Goal: Information Seeking & Learning: Learn about a topic

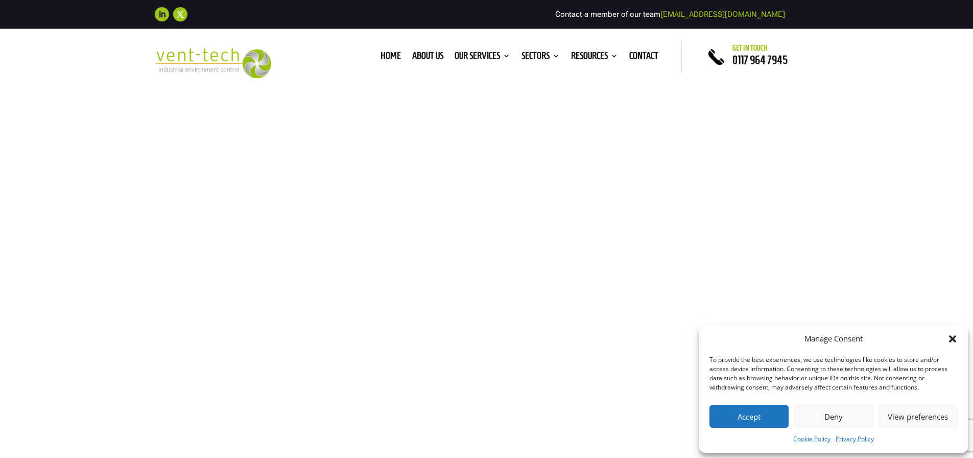
type textarea "0cAFcWeA5BZ0IbyPTbY6aa_MJYxlWW9T996s5zDwu9HXhQL6LOTKdhVYKyPjDchJtBA5DnzP5GLVkmb…"
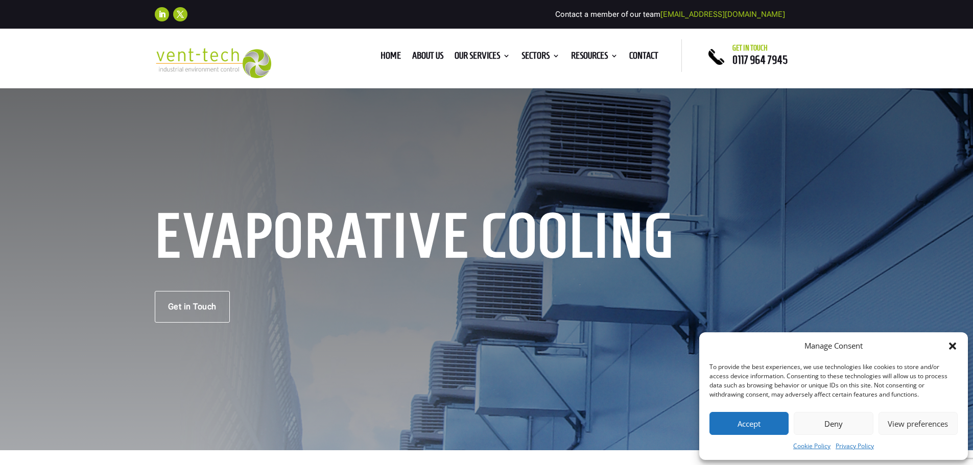
click at [37, 39] on div "Home About us Our Services Consultancy Design Installation Commissioning Testin…" at bounding box center [486, 58] width 973 height 59
click at [373, 288] on div "Evaporative Cooling Get in Touch" at bounding box center [487, 268] width 664 height 108
click at [240, 68] on img at bounding box center [213, 63] width 117 height 30
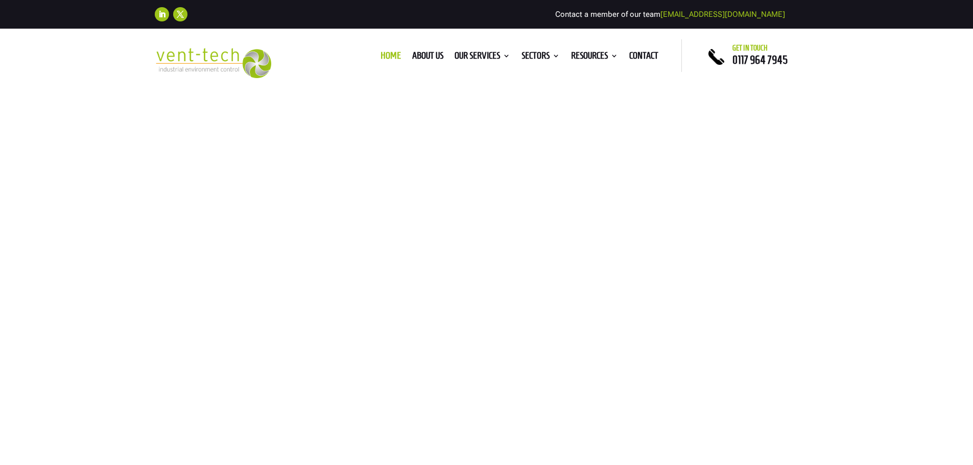
checkbox input "true"
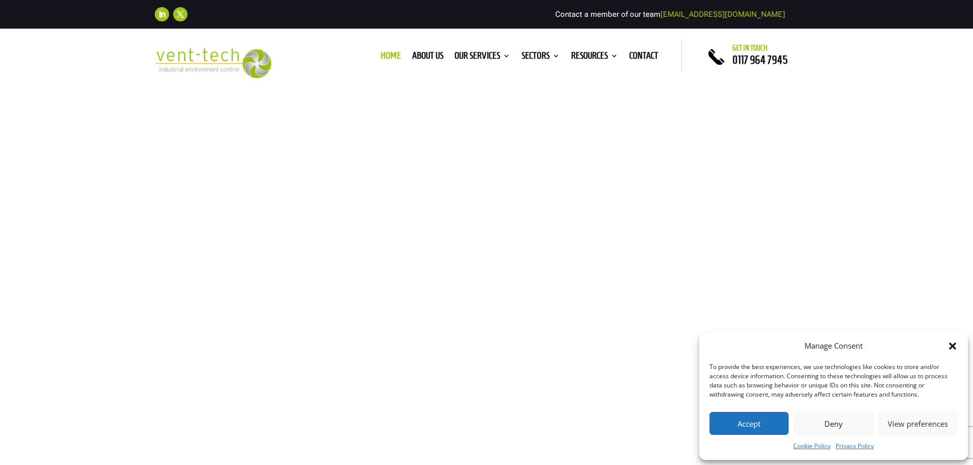
type textarea "0cAFcWeA7_MgmDKYzpCnsXQj0qxkpdzBCeFwoLRxiDg-iotTo6t8P3szZEnUPQgfb4Jj6hAjtP5-X_8…"
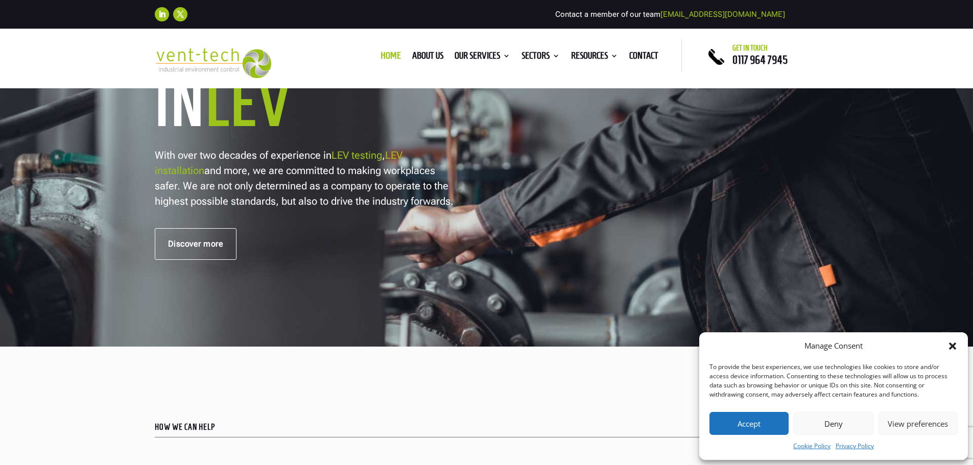
scroll to position [357, 0]
